Goal: Task Accomplishment & Management: Use online tool/utility

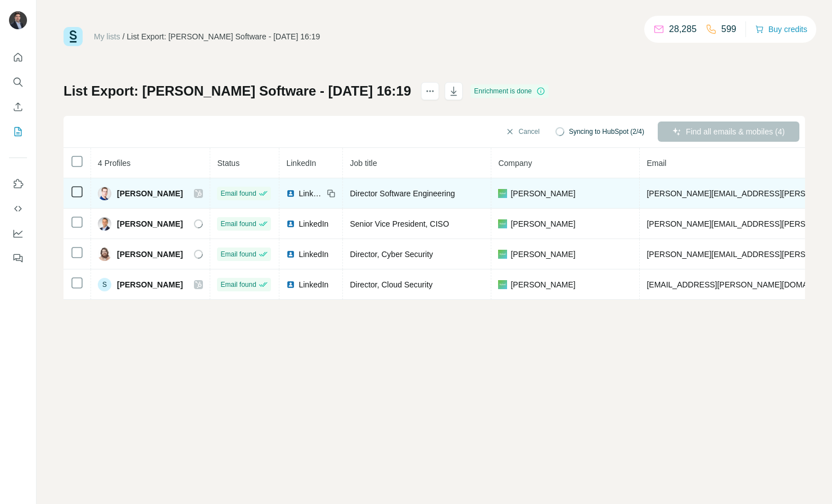
click at [707, 195] on span "[PERSON_NAME][EMAIL_ADDRESS][PERSON_NAME][PERSON_NAME][DOMAIN_NAME]" at bounding box center [811, 193] width 328 height 9
copy span "[PERSON_NAME][EMAIL_ADDRESS][PERSON_NAME][PERSON_NAME][DOMAIN_NAME]"
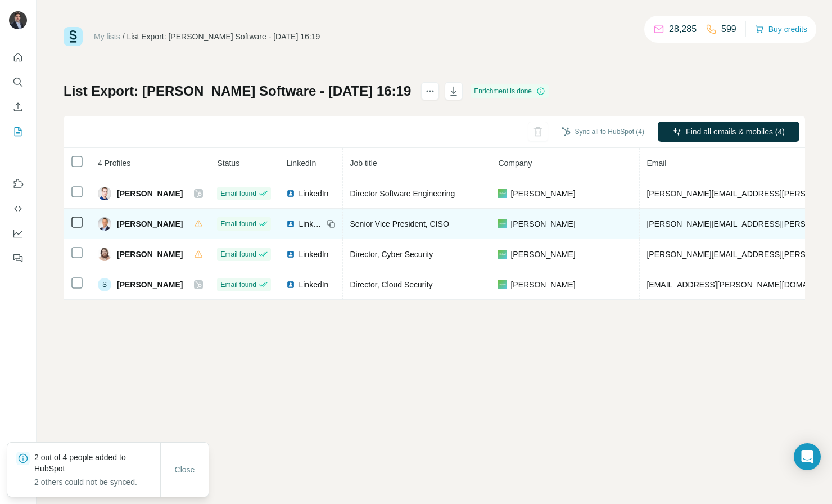
click at [643, 216] on td "[PERSON_NAME][EMAIL_ADDRESS][PERSON_NAME][PERSON_NAME][DOMAIN_NAME]" at bounding box center [811, 224] width 342 height 30
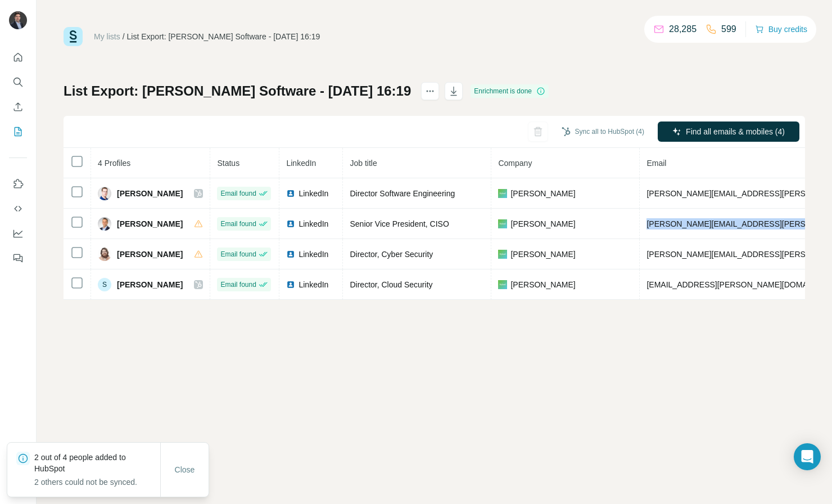
copy span "[PERSON_NAME][EMAIL_ADDRESS][PERSON_NAME][PERSON_NAME][DOMAIN_NAME]"
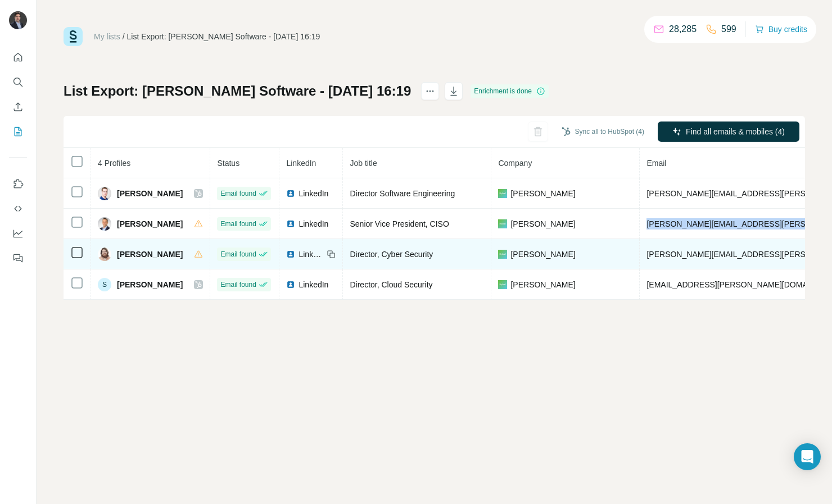
click at [669, 256] on span "[PERSON_NAME][EMAIL_ADDRESS][PERSON_NAME][DOMAIN_NAME]" at bounding box center [778, 254] width 263 height 9
copy span "[PERSON_NAME][EMAIL_ADDRESS][PERSON_NAME][DOMAIN_NAME]"
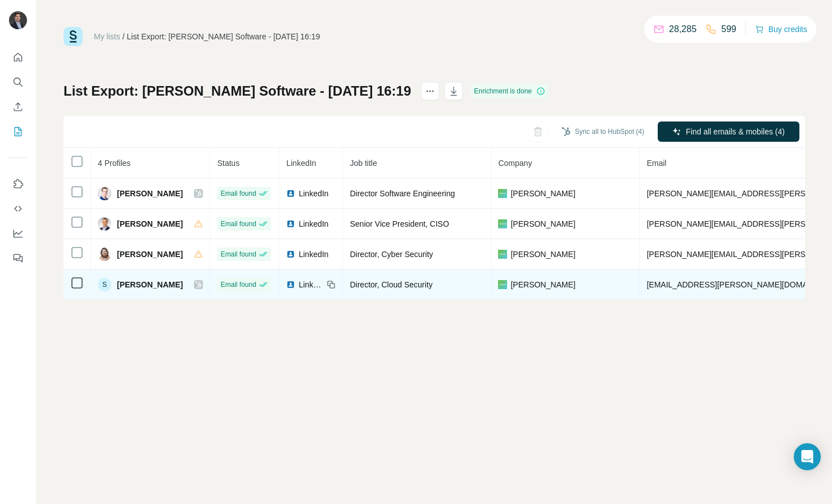
click at [663, 278] on td "[EMAIL_ADDRESS][PERSON_NAME][DOMAIN_NAME]" at bounding box center [811, 284] width 342 height 30
click at [664, 280] on span "[EMAIL_ADDRESS][PERSON_NAME][DOMAIN_NAME]" at bounding box center [746, 284] width 198 height 9
copy span "[EMAIL_ADDRESS][PERSON_NAME][DOMAIN_NAME]"
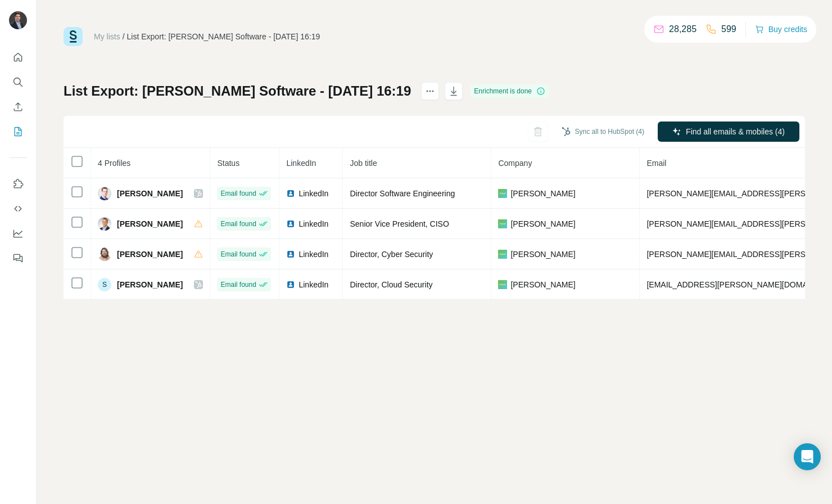
drag, startPoint x: 615, startPoint y: 294, endPoint x: 94, endPoint y: 147, distance: 541.6
click at [607, 291] on td "[PERSON_NAME]" at bounding box center [566, 284] width 148 height 30
click at [617, 130] on button "Sync all to HubSpot (4)" at bounding box center [603, 131] width 98 height 17
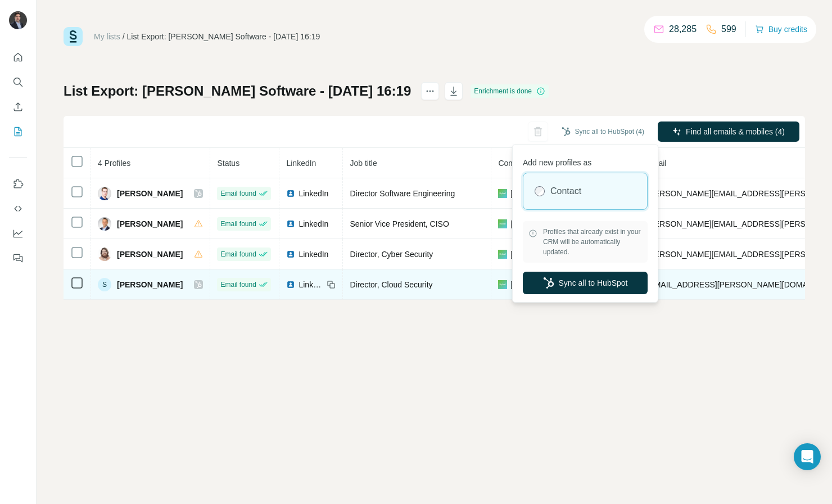
click at [563, 281] on button "Sync all to HubSpot" at bounding box center [585, 283] width 125 height 22
